Goal: Find specific page/section: Find specific page/section

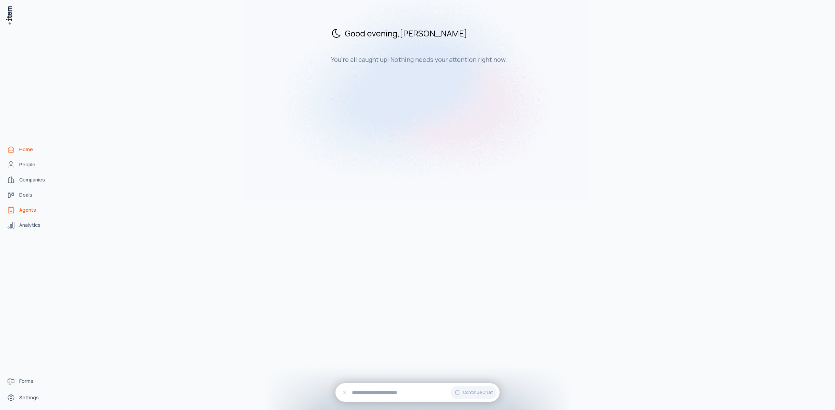
click at [33, 208] on span "Agents" at bounding box center [27, 209] width 17 height 7
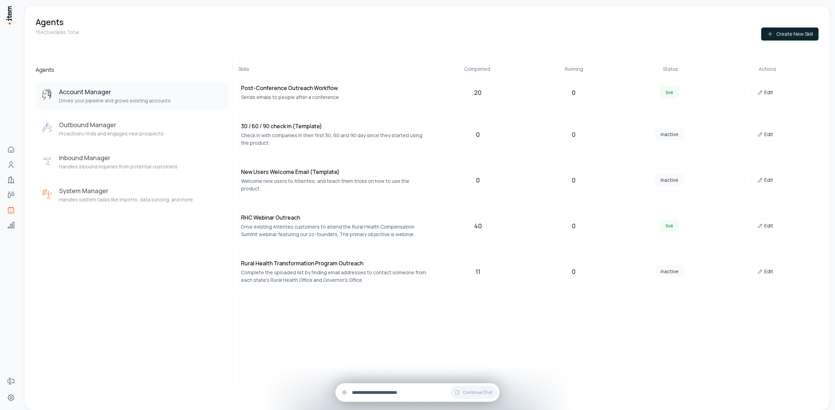
click at [414, 392] on input "text" at bounding box center [423, 392] width 142 height 8
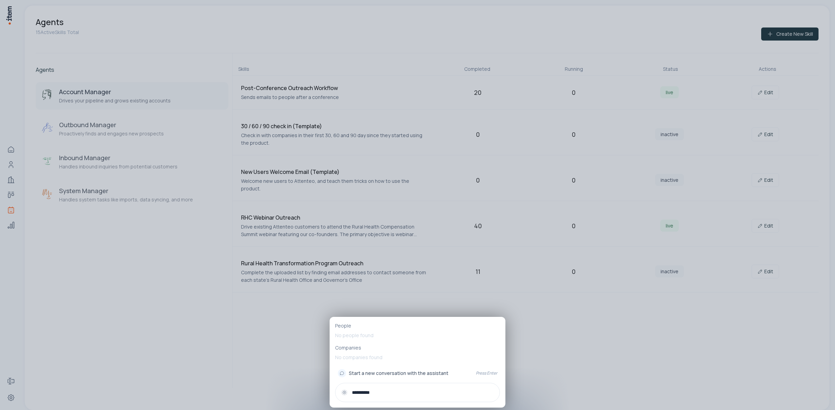
type input "**********"
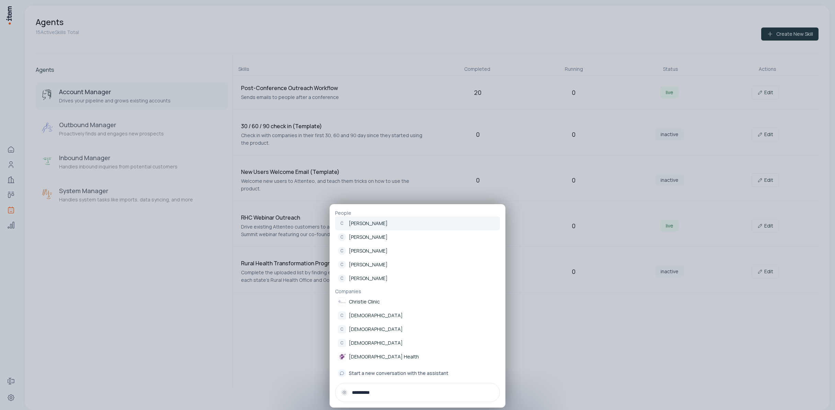
click at [355, 223] on p "[PERSON_NAME]" at bounding box center [368, 223] width 39 height 7
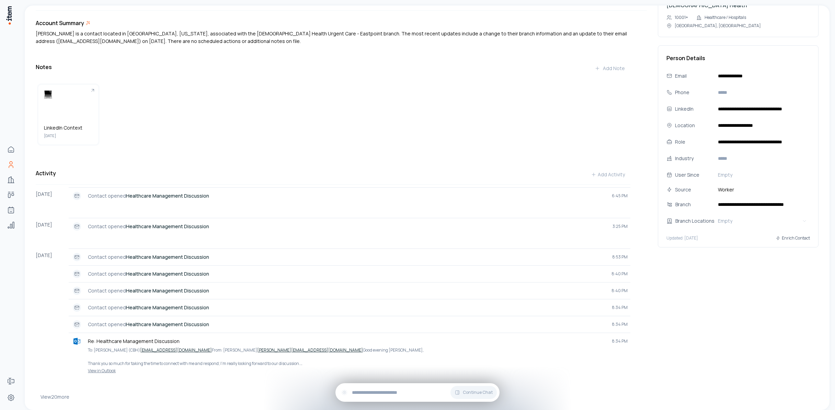
scroll to position [55, 0]
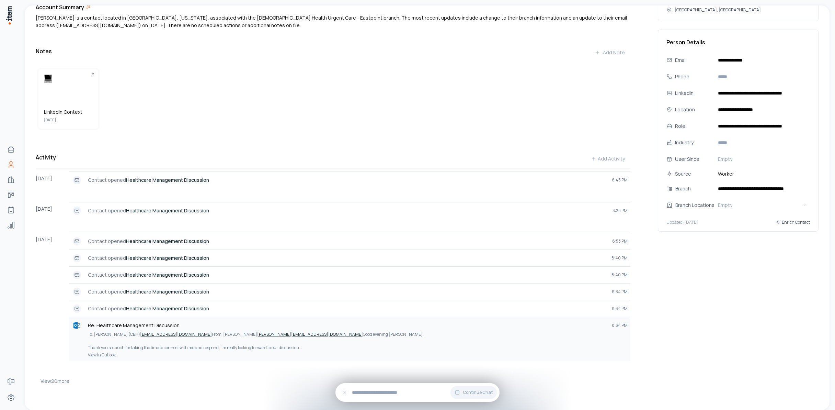
click at [125, 327] on p "Re: Healthcare Management Discussion" at bounding box center [347, 325] width 519 height 7
click at [97, 357] on div "Re: Healthcare Management Discussion 8:34 PM To: [PERSON_NAME] (CBH) [EMAIL_ADD…" at bounding box center [350, 339] width 562 height 44
click at [99, 354] on link "View in Outlook" at bounding box center [349, 354] width 556 height 5
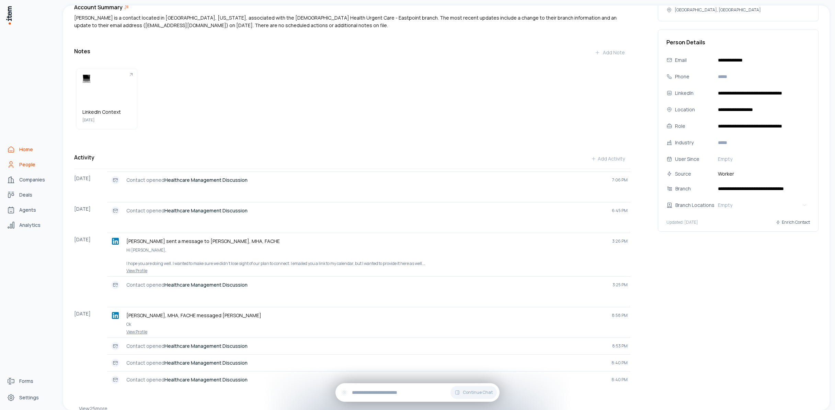
click at [26, 148] on span "Home" at bounding box center [26, 149] width 14 height 7
